Goal: Information Seeking & Learning: Learn about a topic

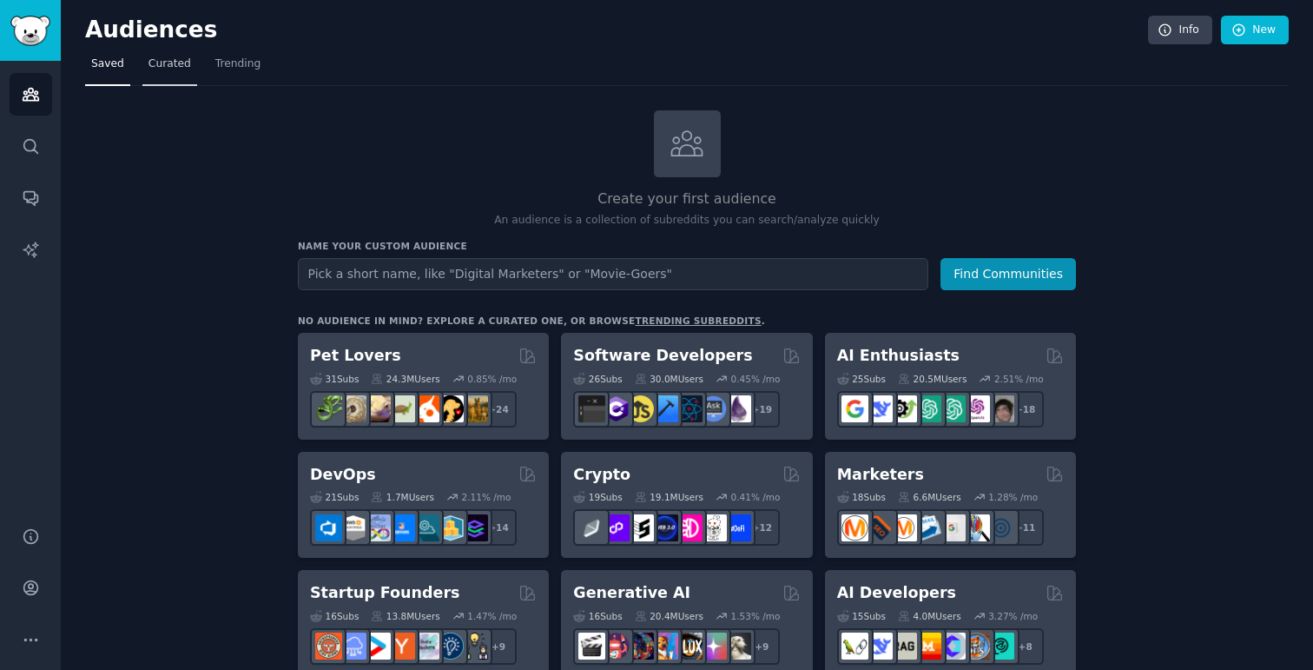
click at [165, 68] on span "Curated" at bounding box center [170, 64] width 43 height 16
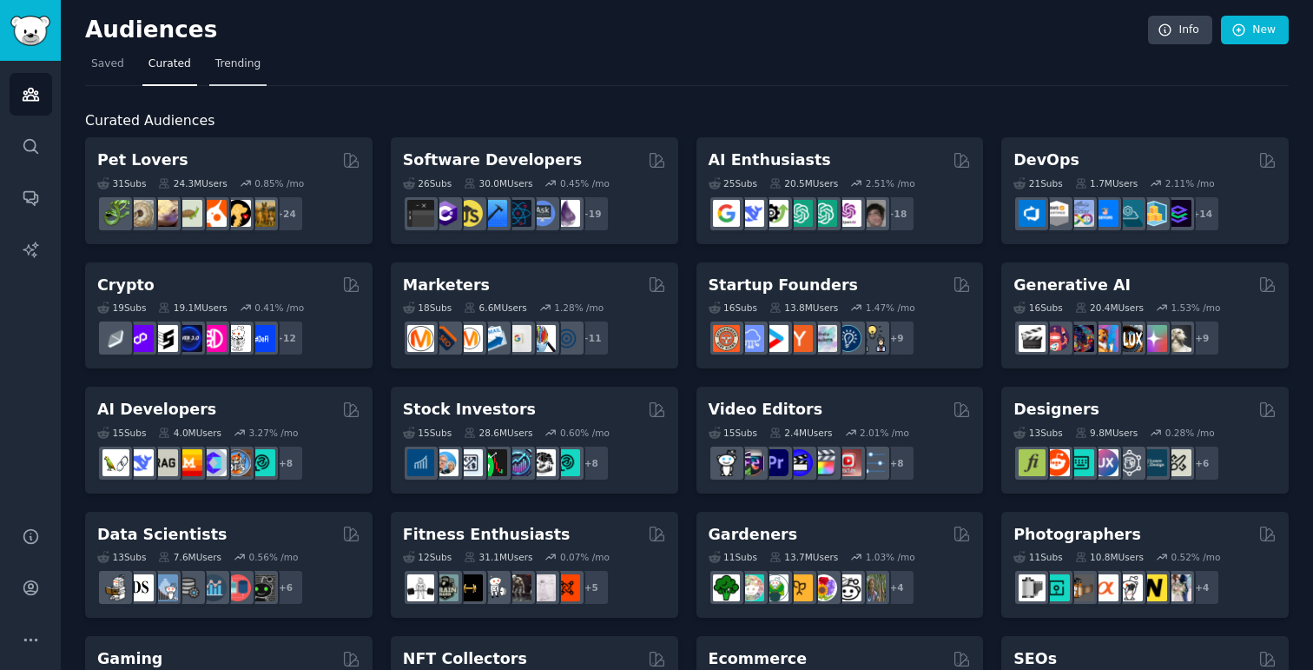
click at [216, 59] on span "Trending" at bounding box center [237, 64] width 45 height 16
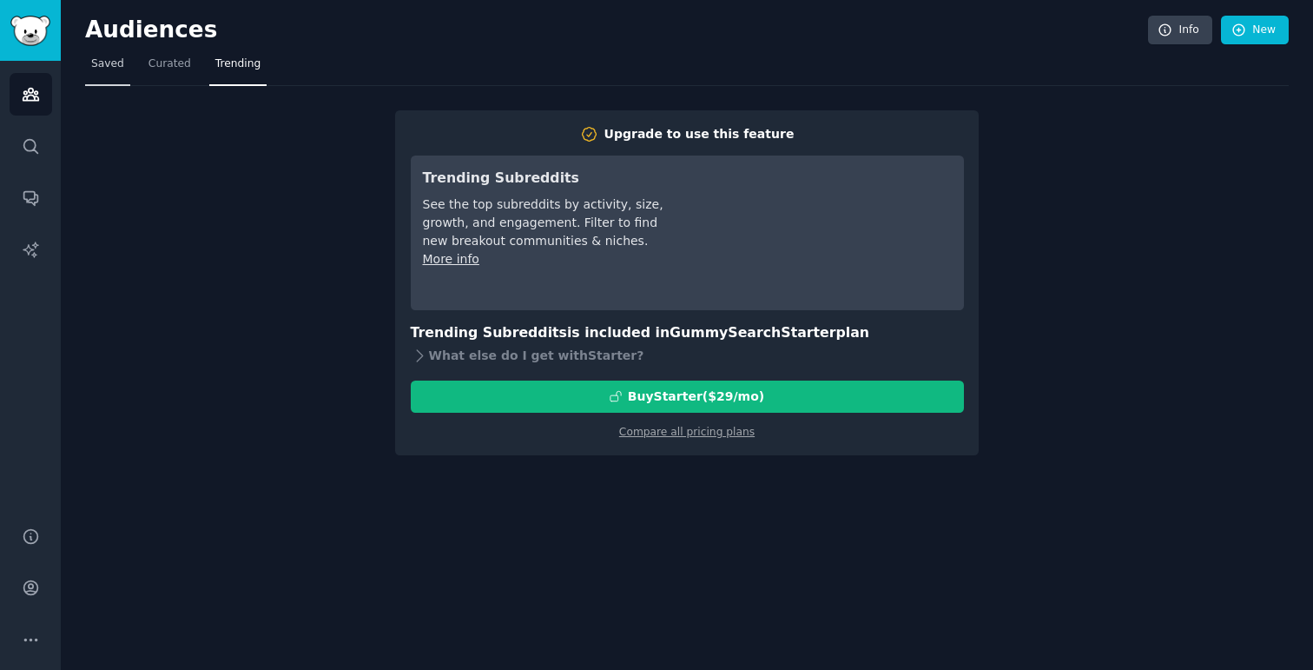
click at [109, 57] on span "Saved" at bounding box center [107, 64] width 33 height 16
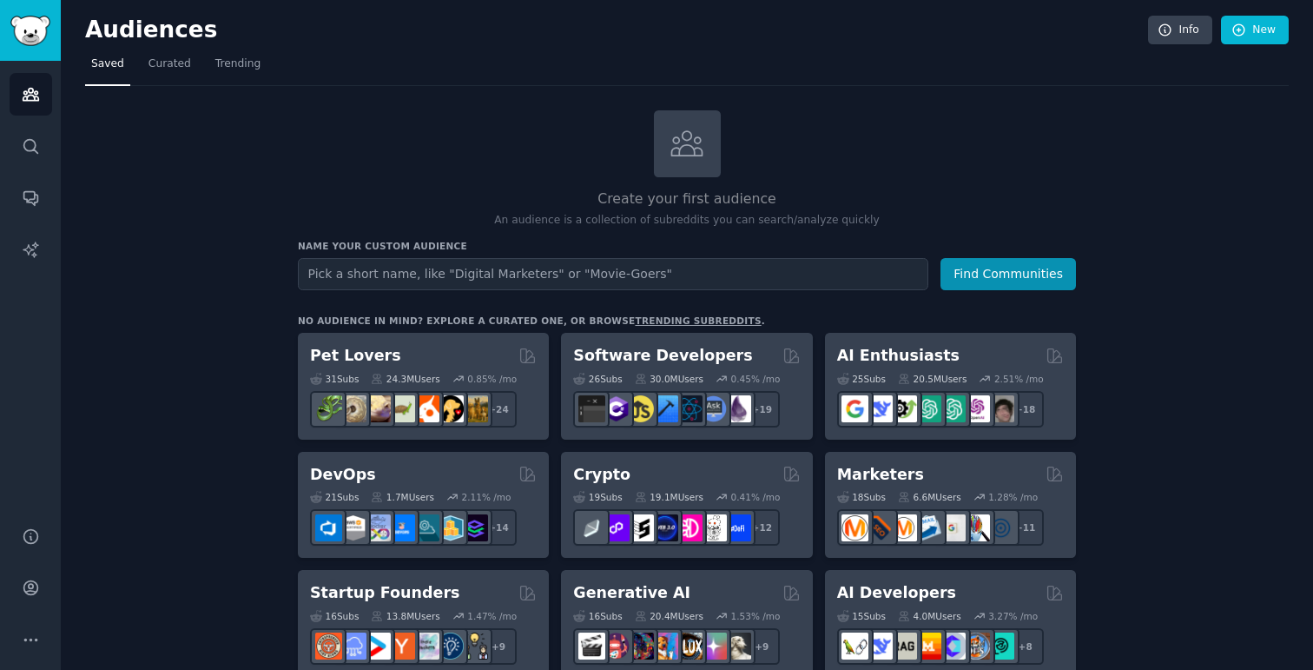
click at [360, 272] on input "text" at bounding box center [613, 274] width 631 height 32
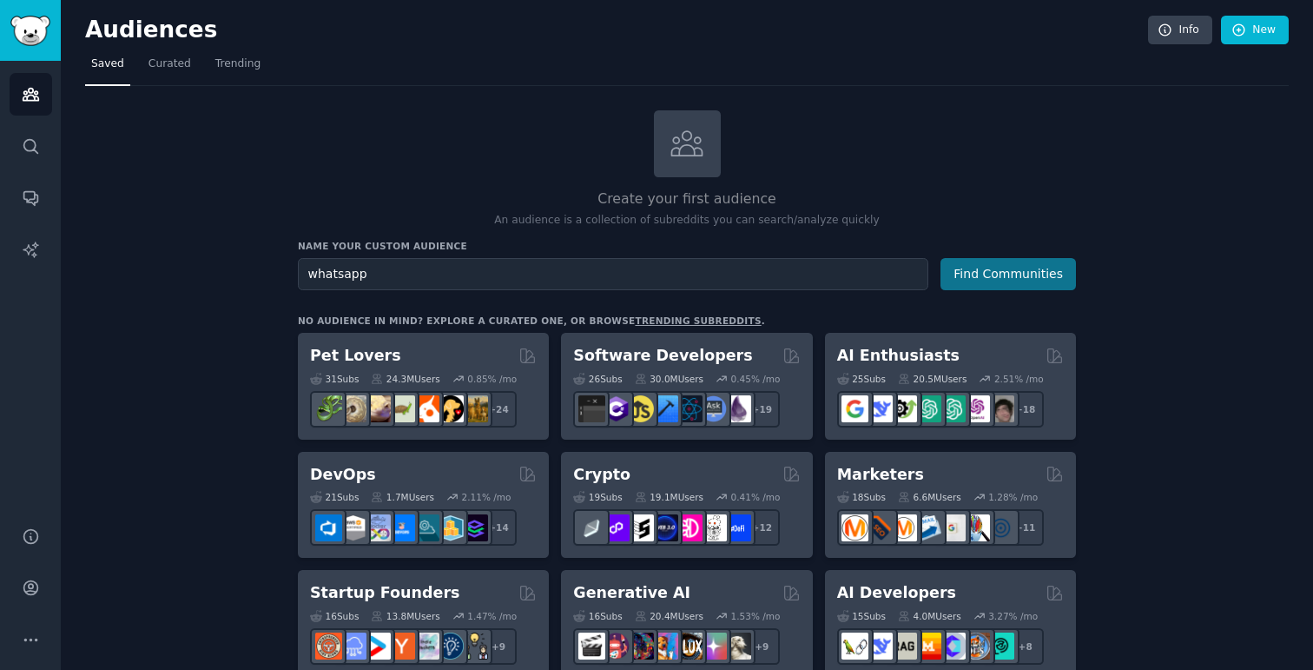
type input "whatsapp"
click at [996, 269] on button "Find Communities" at bounding box center [1008, 274] width 135 height 32
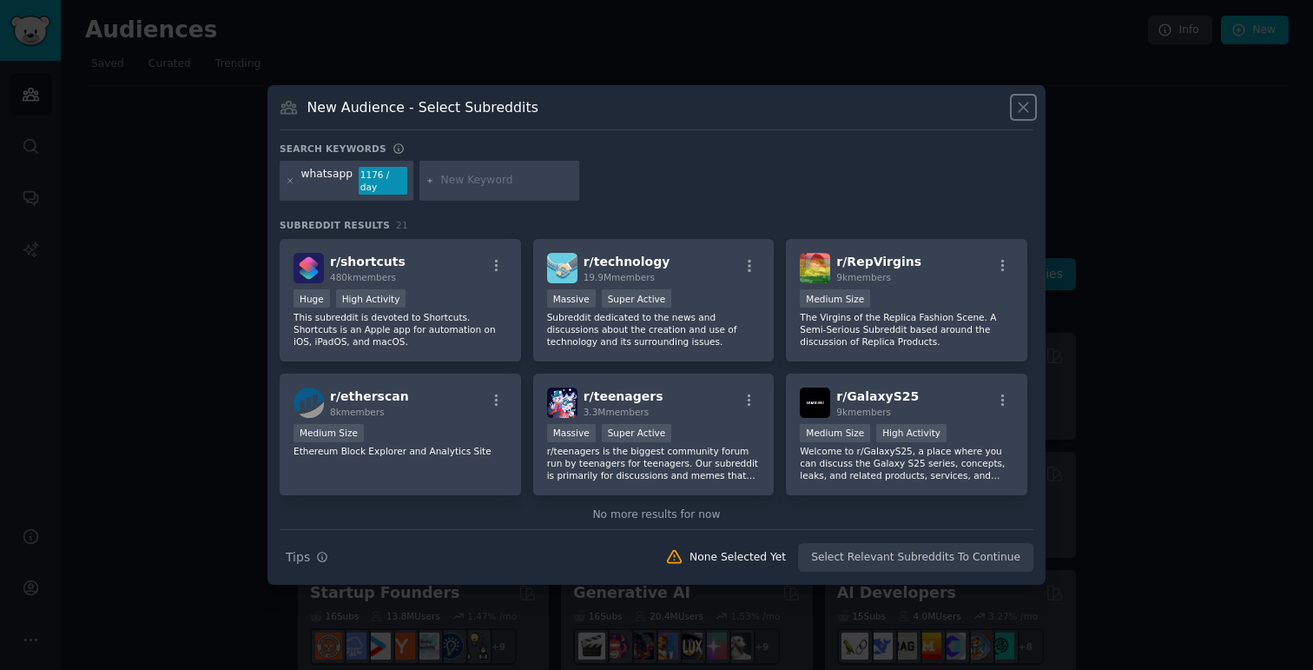
scroll to position [696, 0]
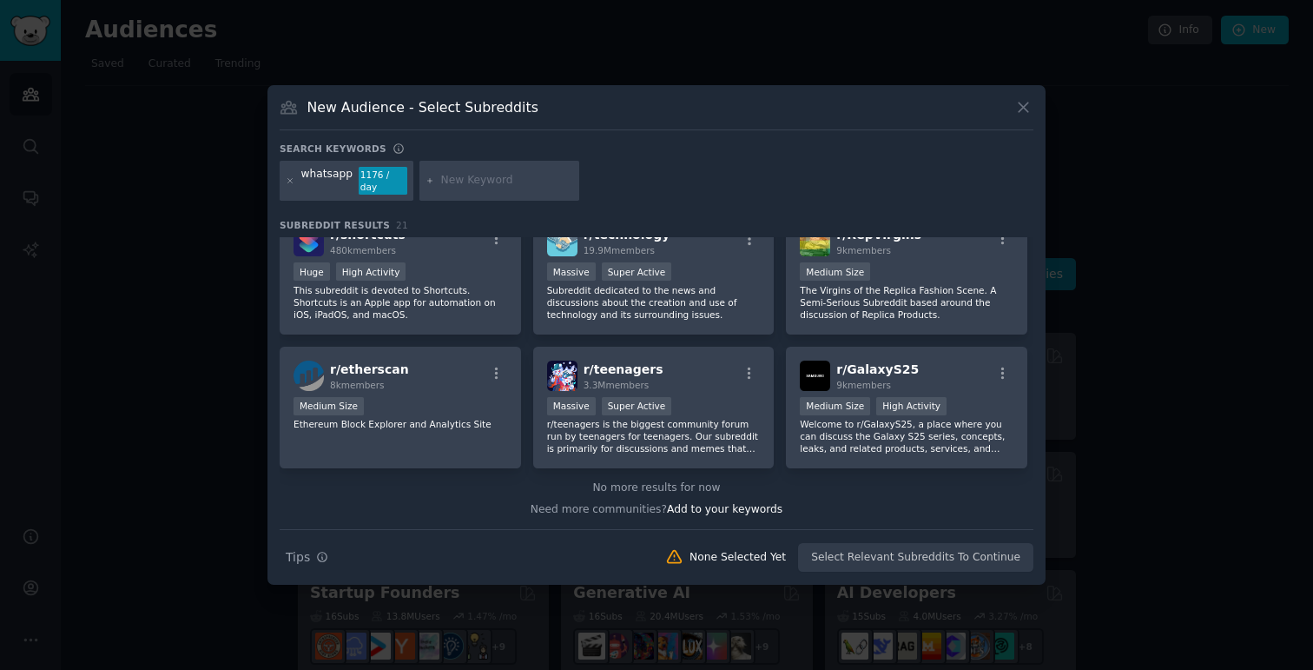
click at [952, 549] on div "Search Tips Tips None Selected Yet Select Relevant Subreddits To Continue" at bounding box center [657, 550] width 754 height 43
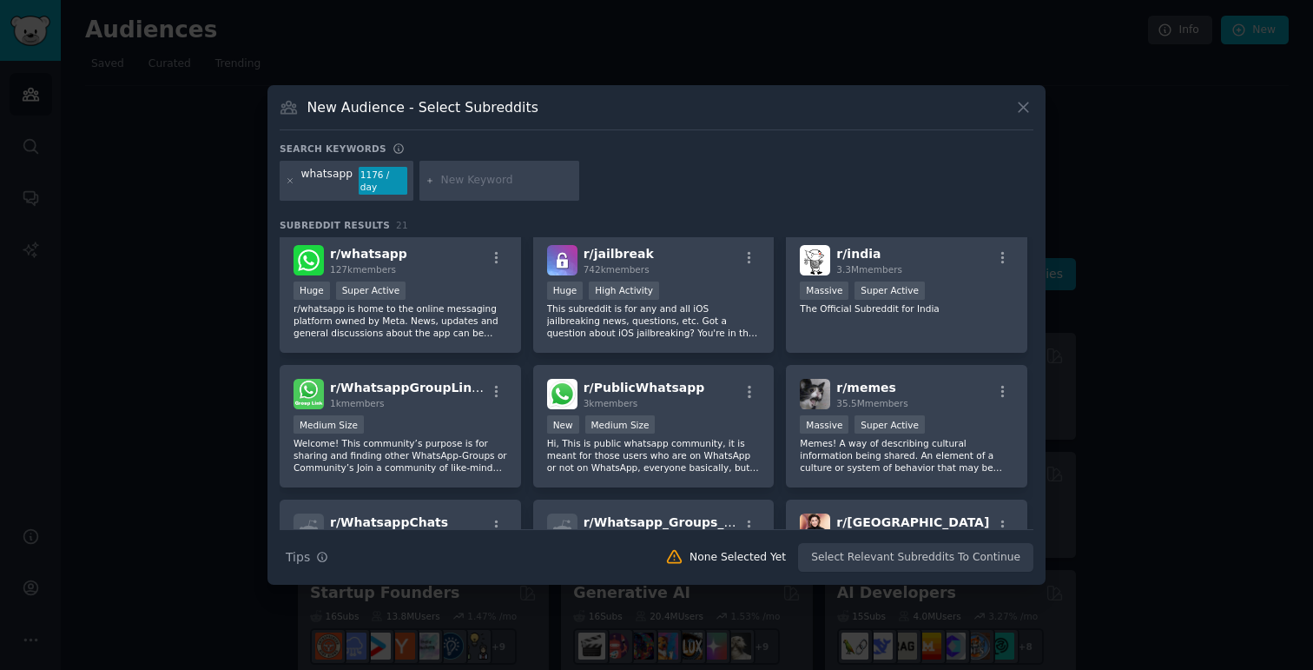
scroll to position [0, 0]
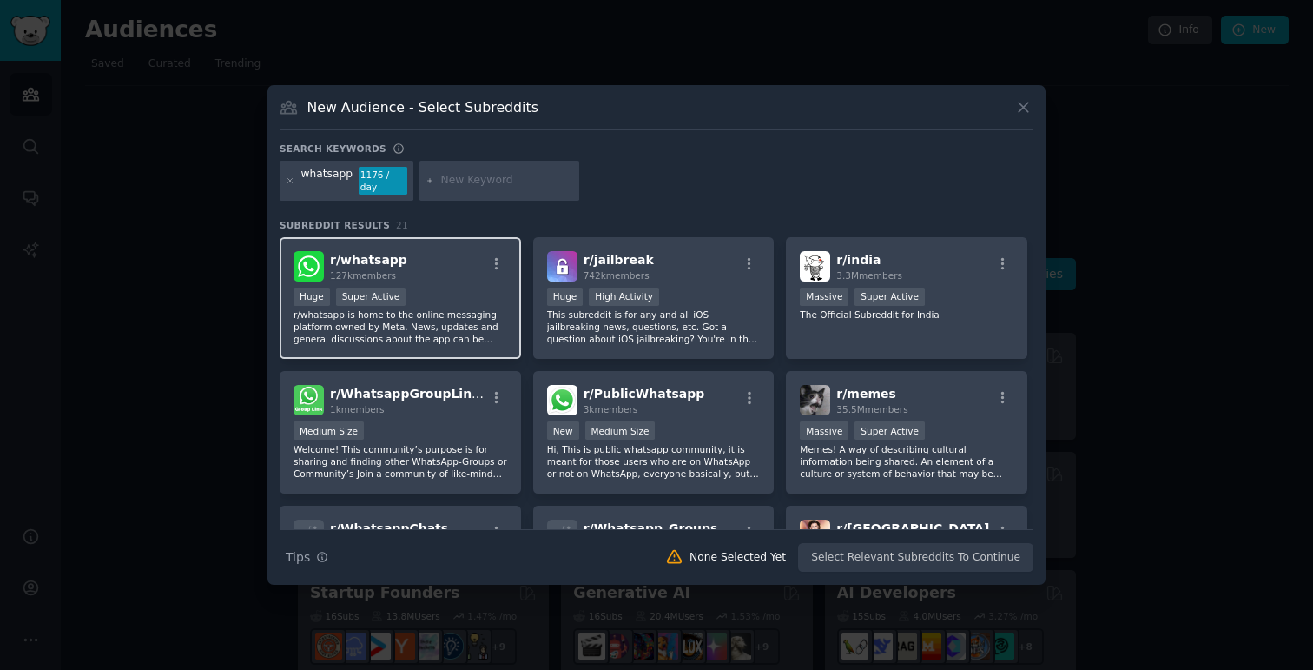
click at [477, 287] on div "Huge Super Active" at bounding box center [401, 298] width 214 height 22
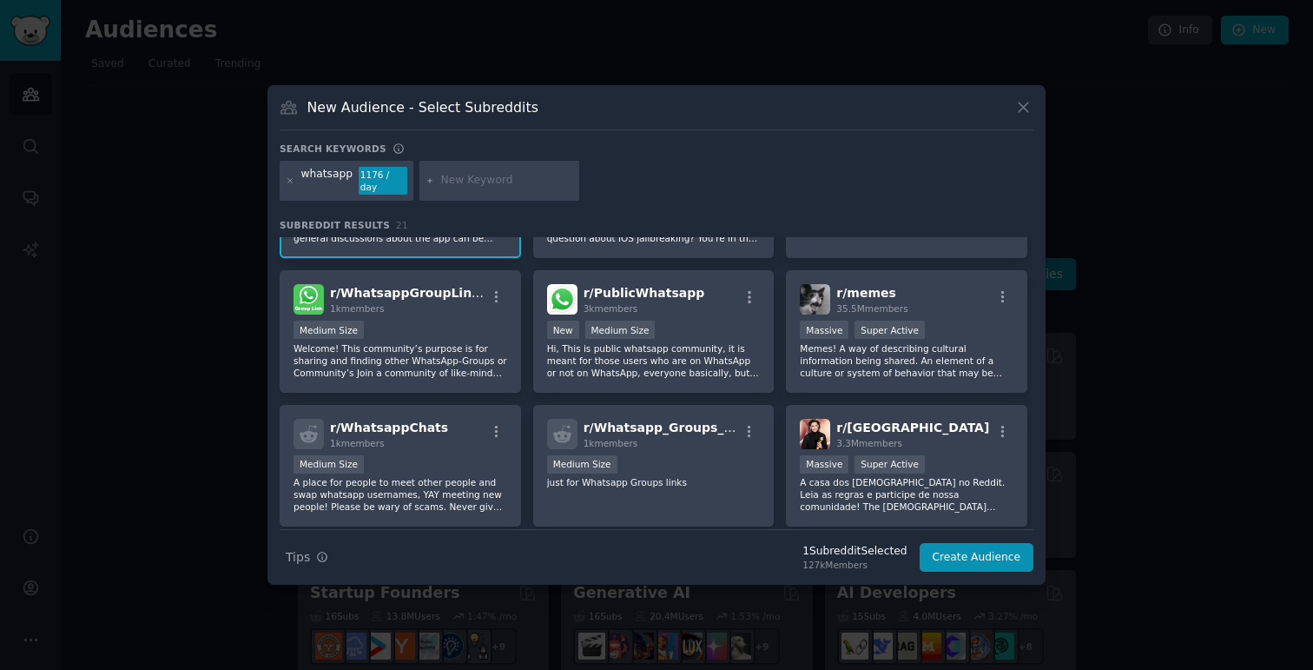
scroll to position [120, 0]
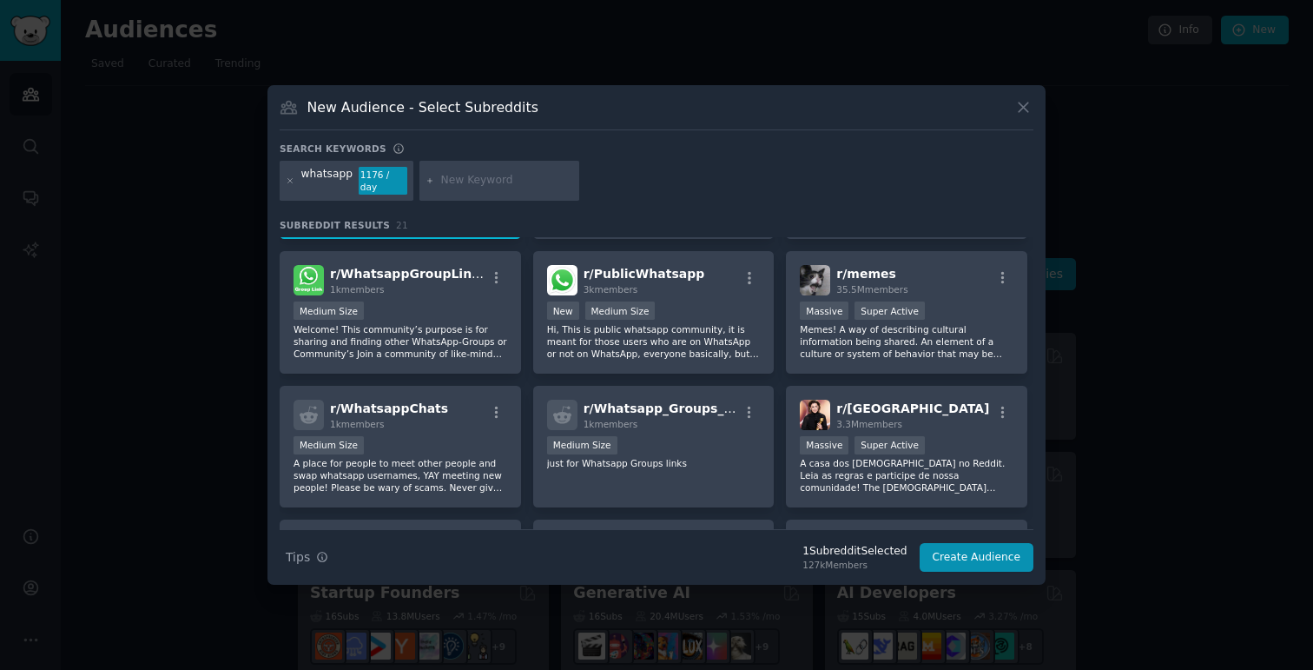
click at [472, 184] on input "text" at bounding box center [507, 181] width 132 height 16
type input "saas"
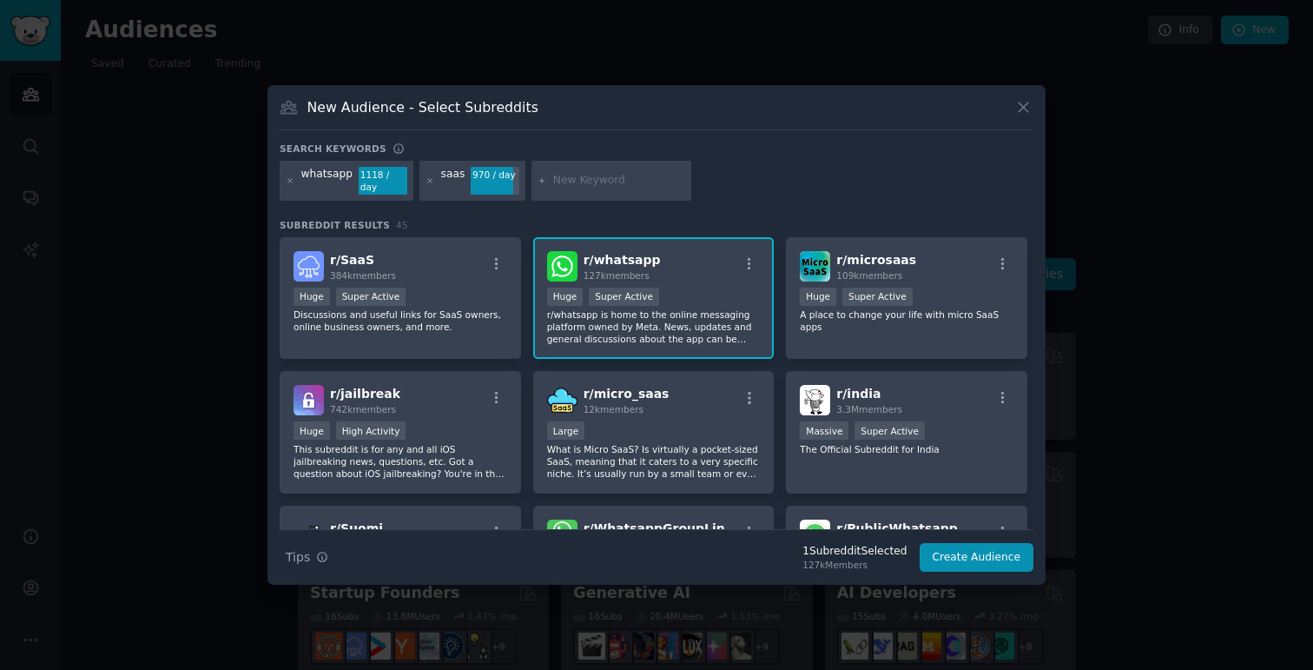
click at [828, 170] on div "whatsapp 1118 / day saas 970 / day" at bounding box center [657, 184] width 754 height 46
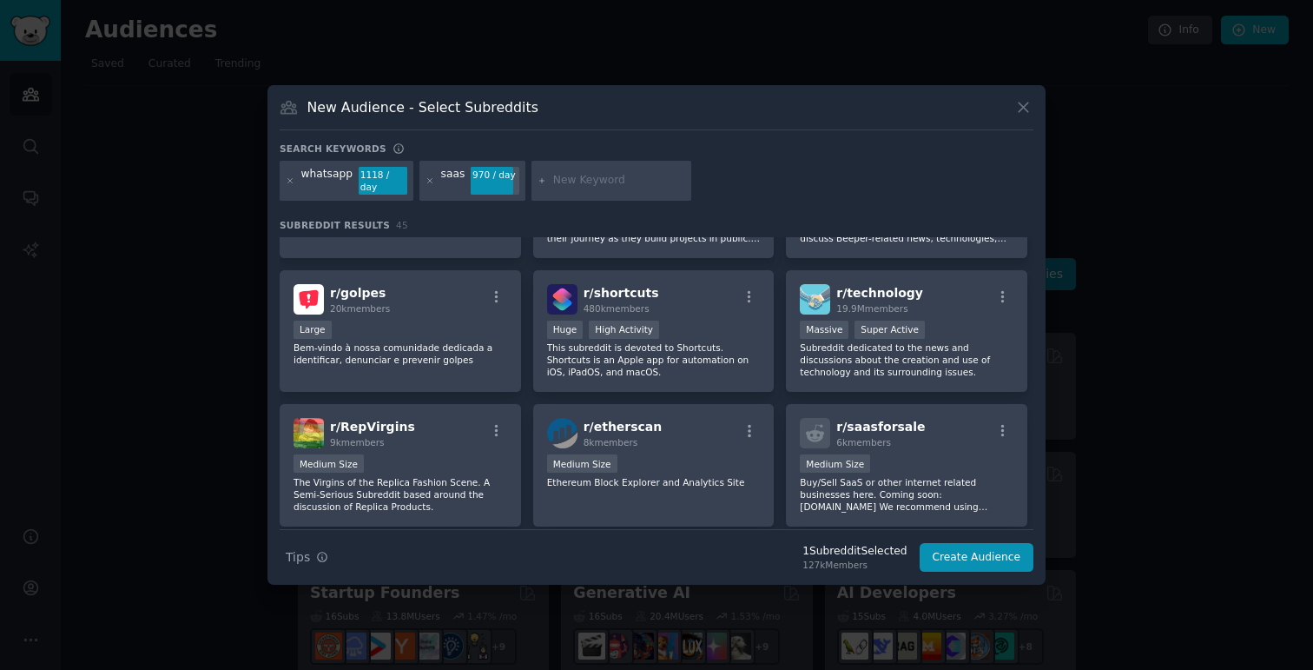
scroll to position [1310, 0]
